Goal: Find specific page/section: Find specific page/section

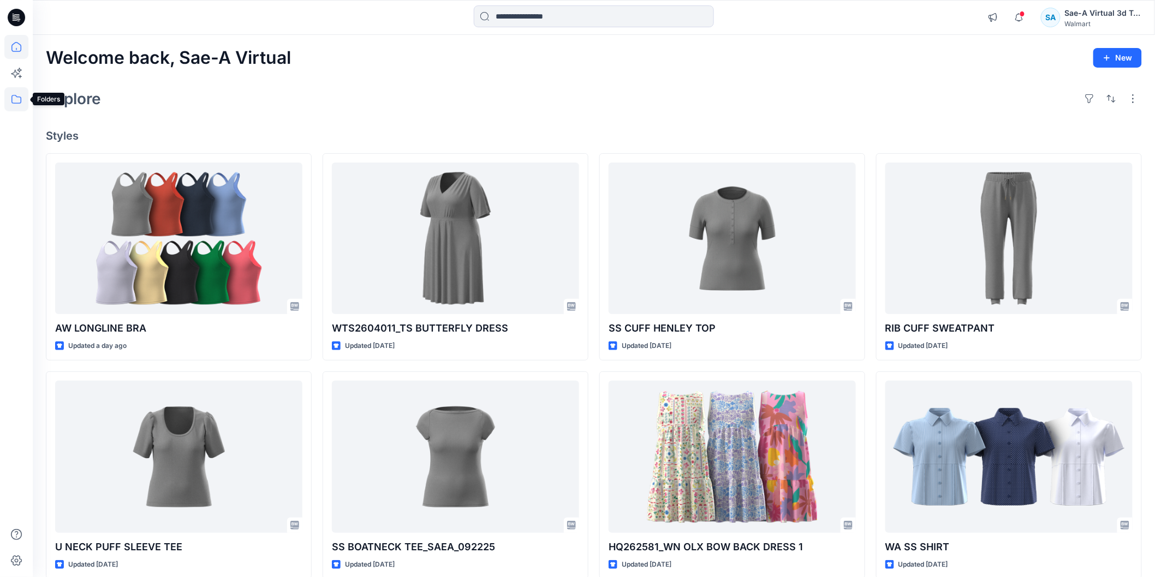
click at [20, 102] on icon at bounding box center [16, 99] width 10 height 9
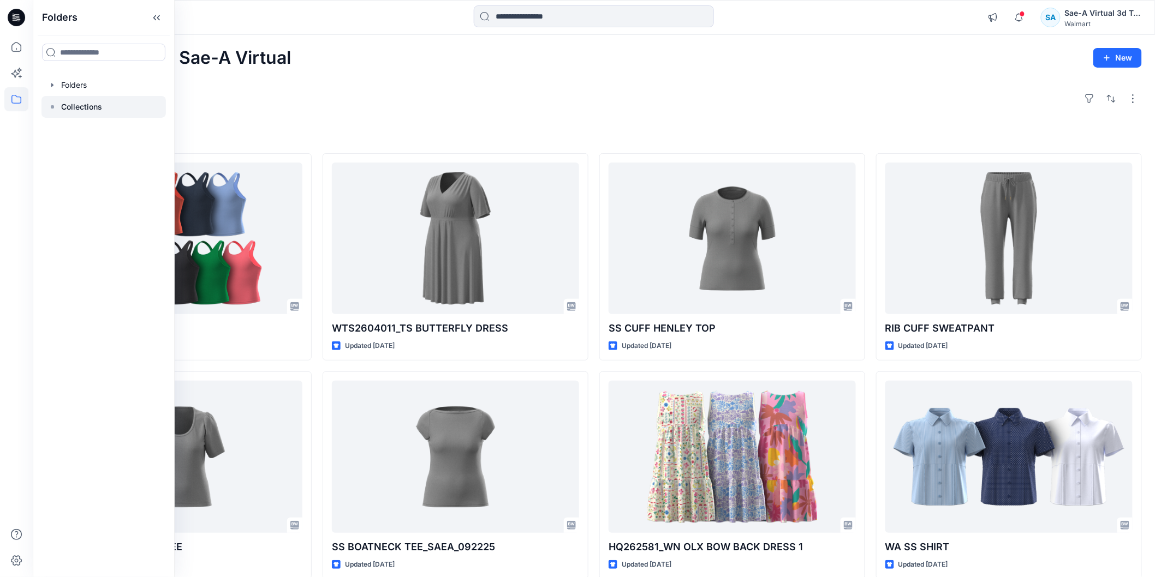
click at [50, 103] on icon at bounding box center [52, 107] width 9 height 9
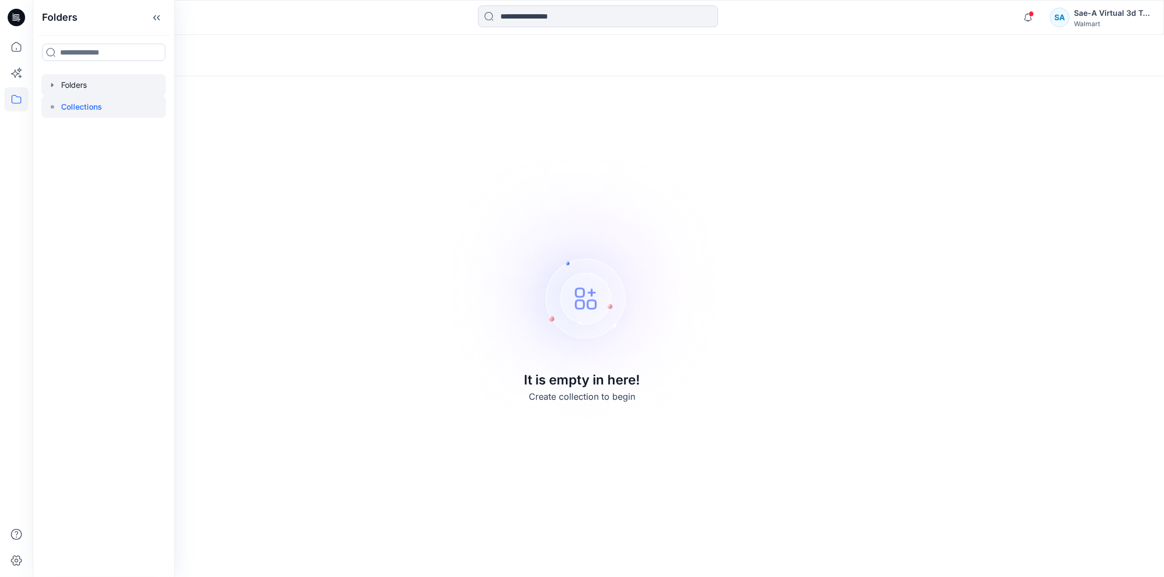
click at [51, 88] on icon "button" at bounding box center [52, 85] width 9 height 9
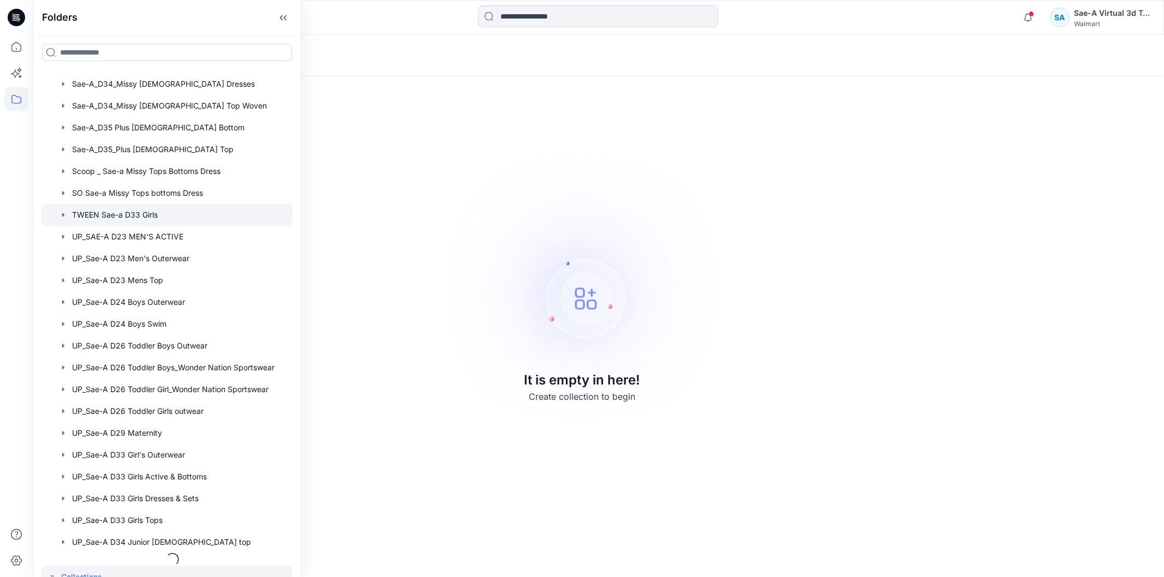
scroll to position [643, 0]
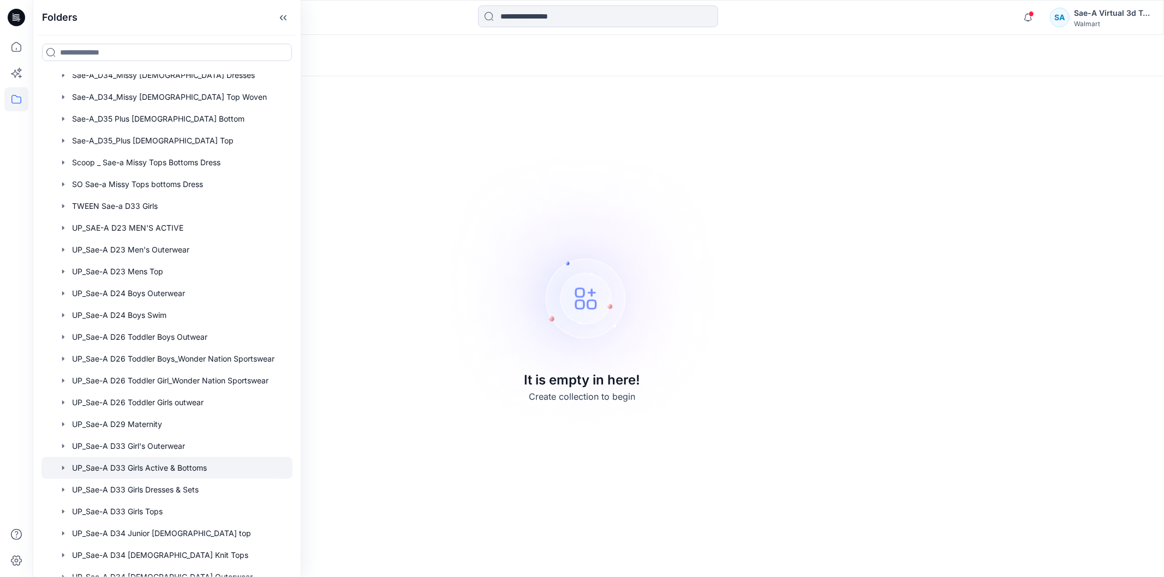
click at [164, 467] on div at bounding box center [166, 468] width 251 height 22
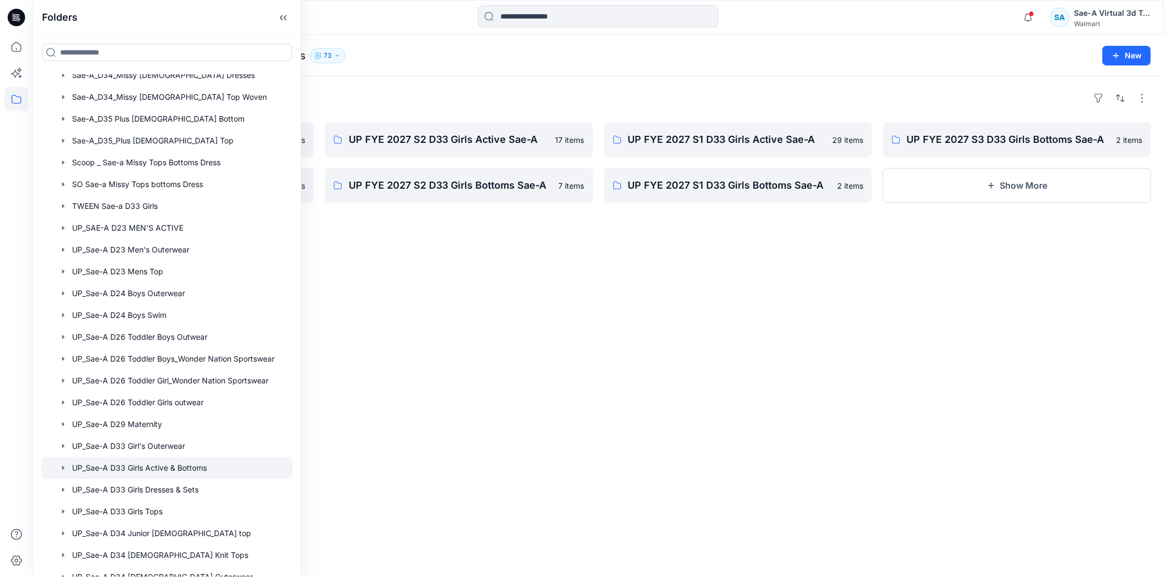
click at [524, 259] on div "Folders UP FYE 2027 S3 D33 Girls Active Sae-A 23 items UP FYE 2027 S4 D33 Girls…" at bounding box center [598, 326] width 1131 height 501
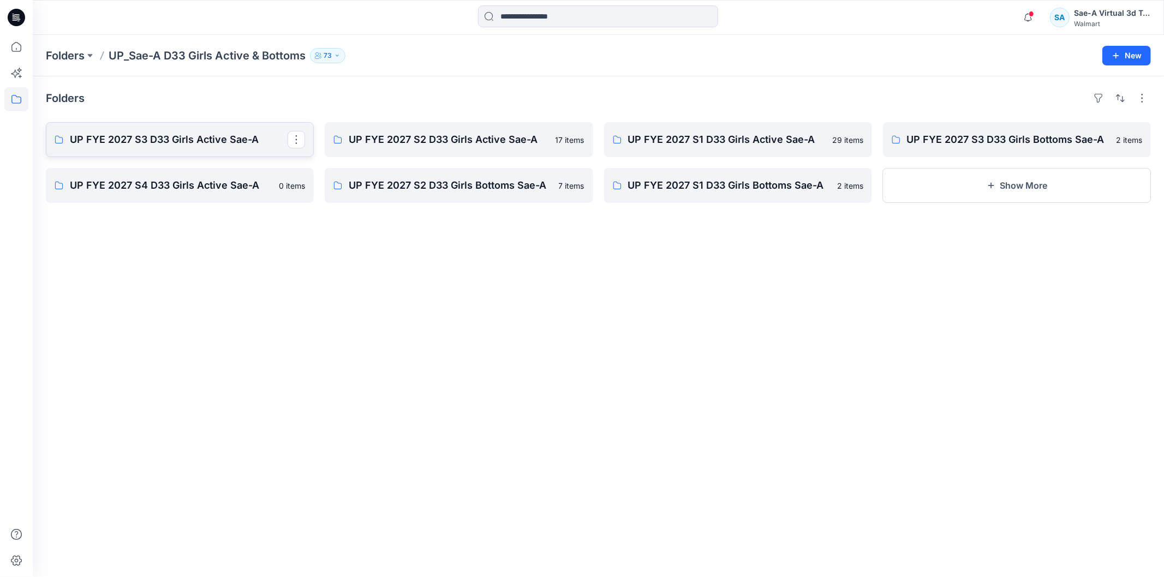
click at [219, 138] on p "UP FYE 2027 S3 D33 Girls Active Sae-A" at bounding box center [179, 139] width 218 height 15
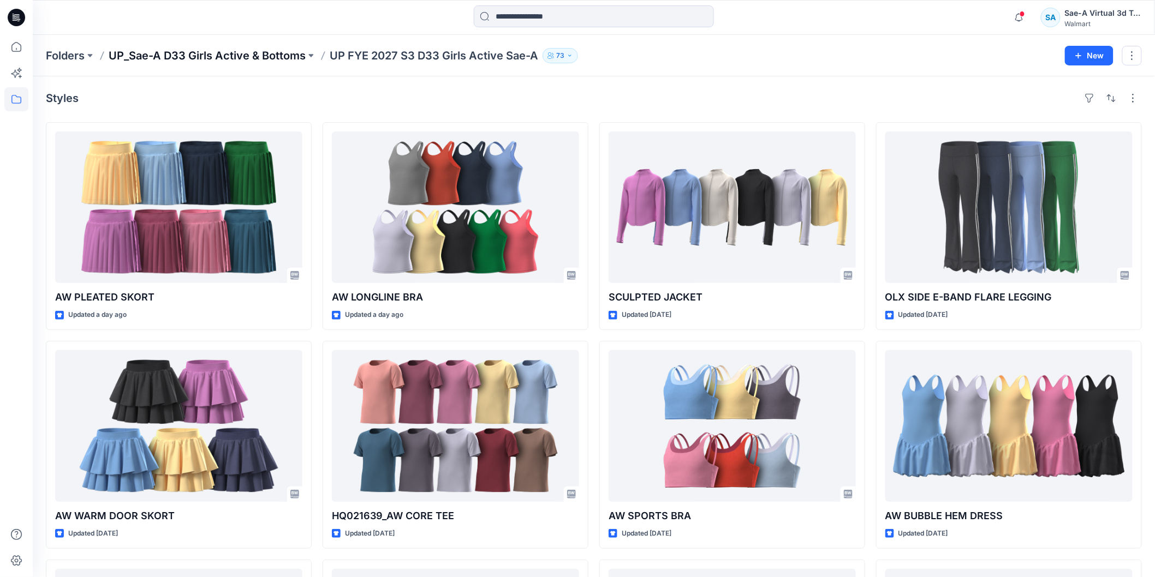
click at [242, 57] on p "UP_Sae-A D33 Girls Active & Bottoms" at bounding box center [207, 55] width 197 height 15
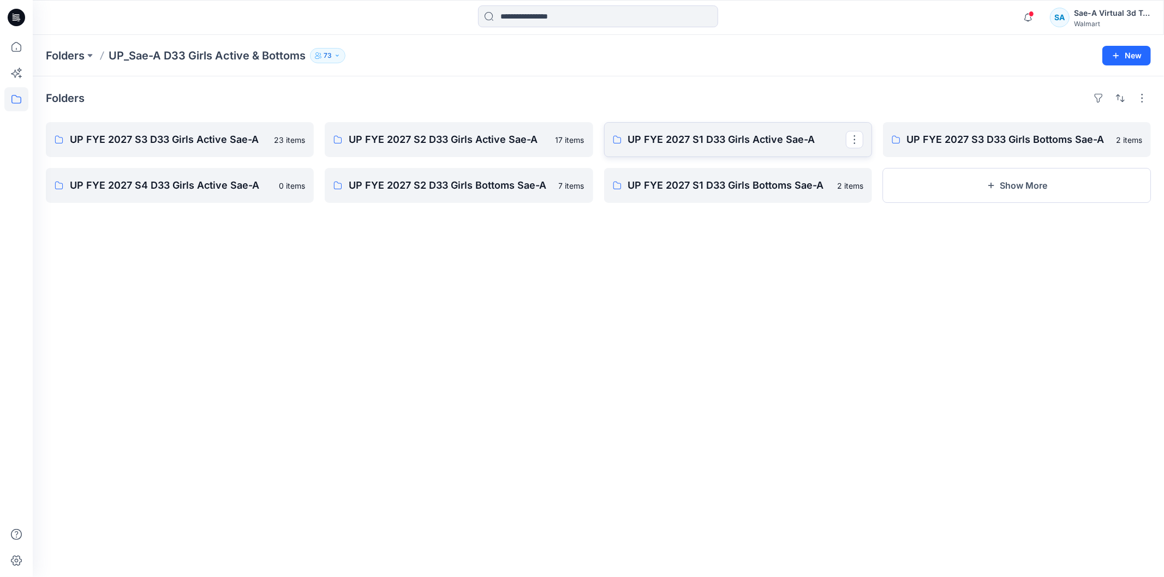
click at [679, 146] on p "UP FYE 2027 S1 D33 Girls Active Sae-A" at bounding box center [737, 139] width 218 height 15
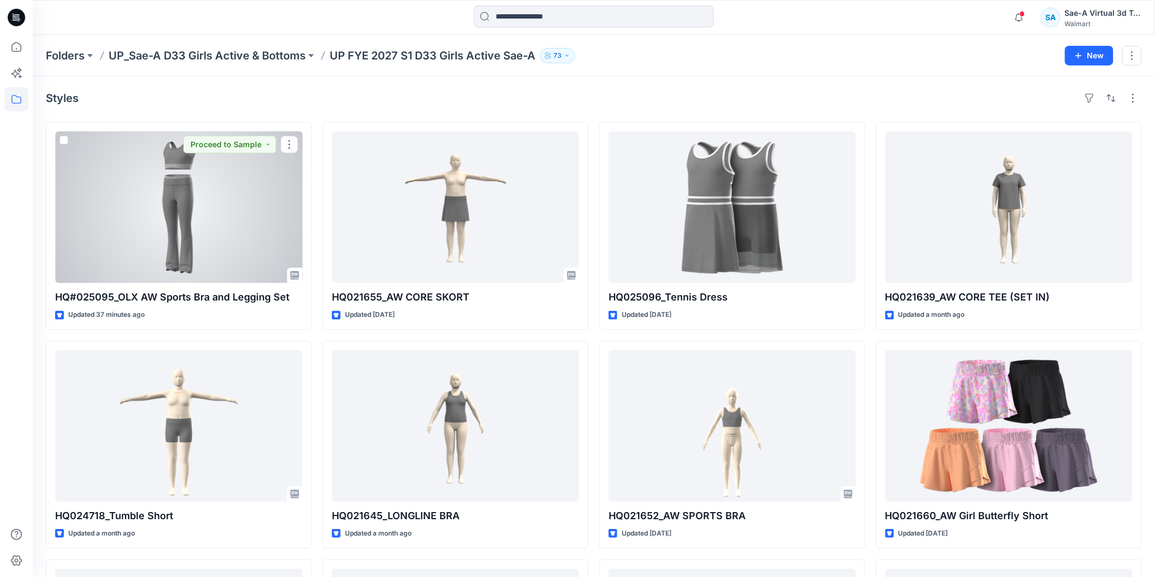
click at [191, 242] on div at bounding box center [178, 208] width 247 height 152
